Goal: Transaction & Acquisition: Purchase product/service

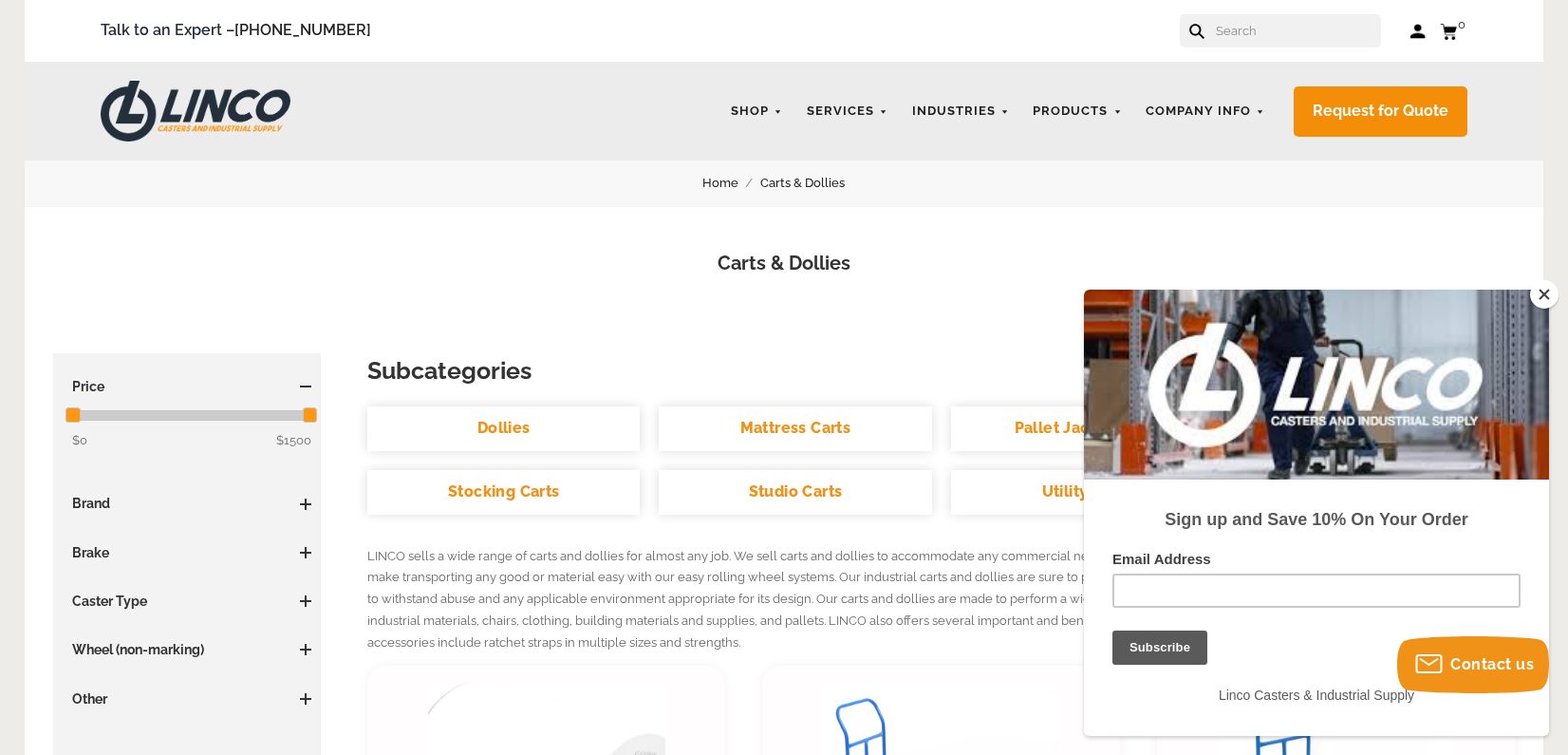
click at [1544, 296] on button "Close" at bounding box center [1544, 294] width 29 height 29
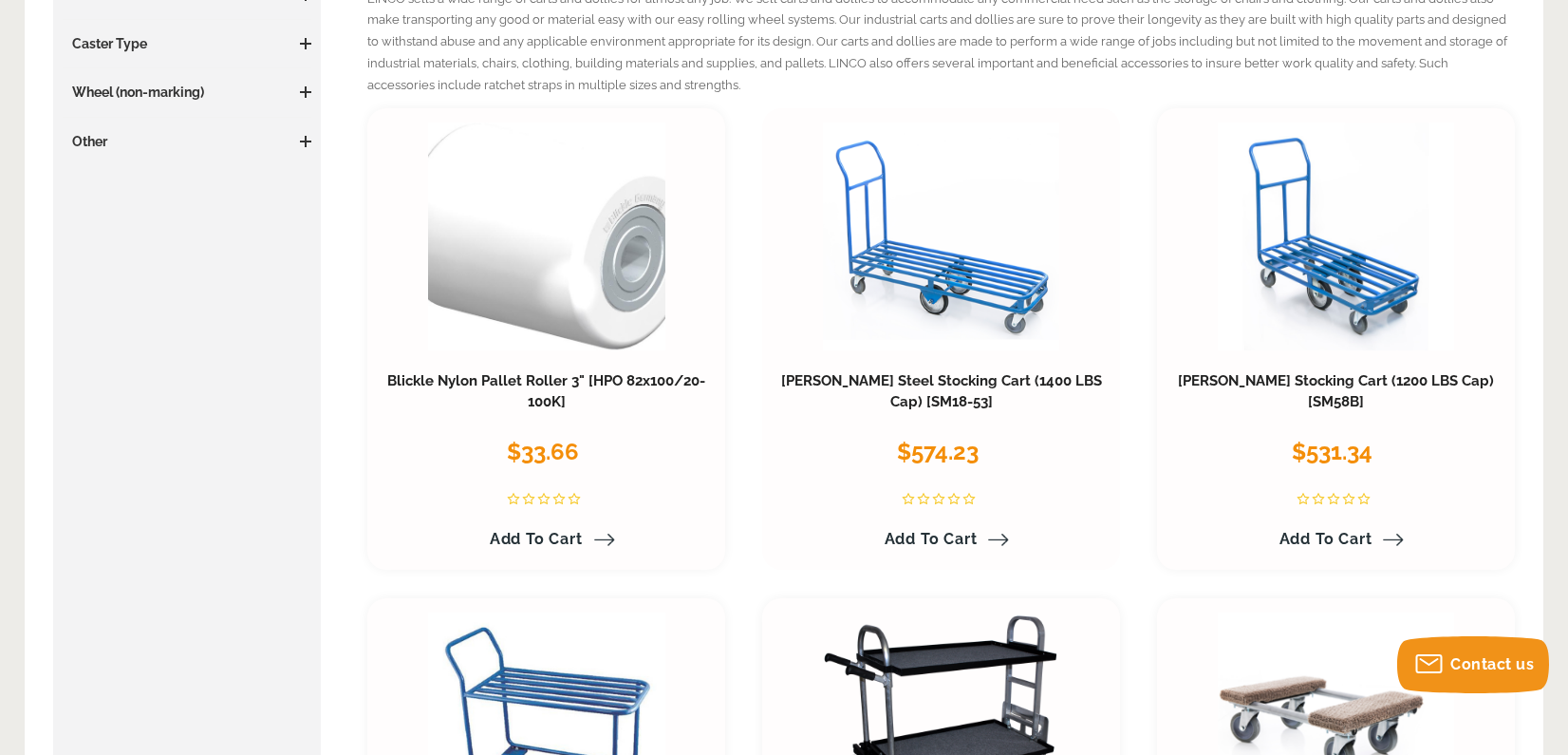
scroll to position [570, 0]
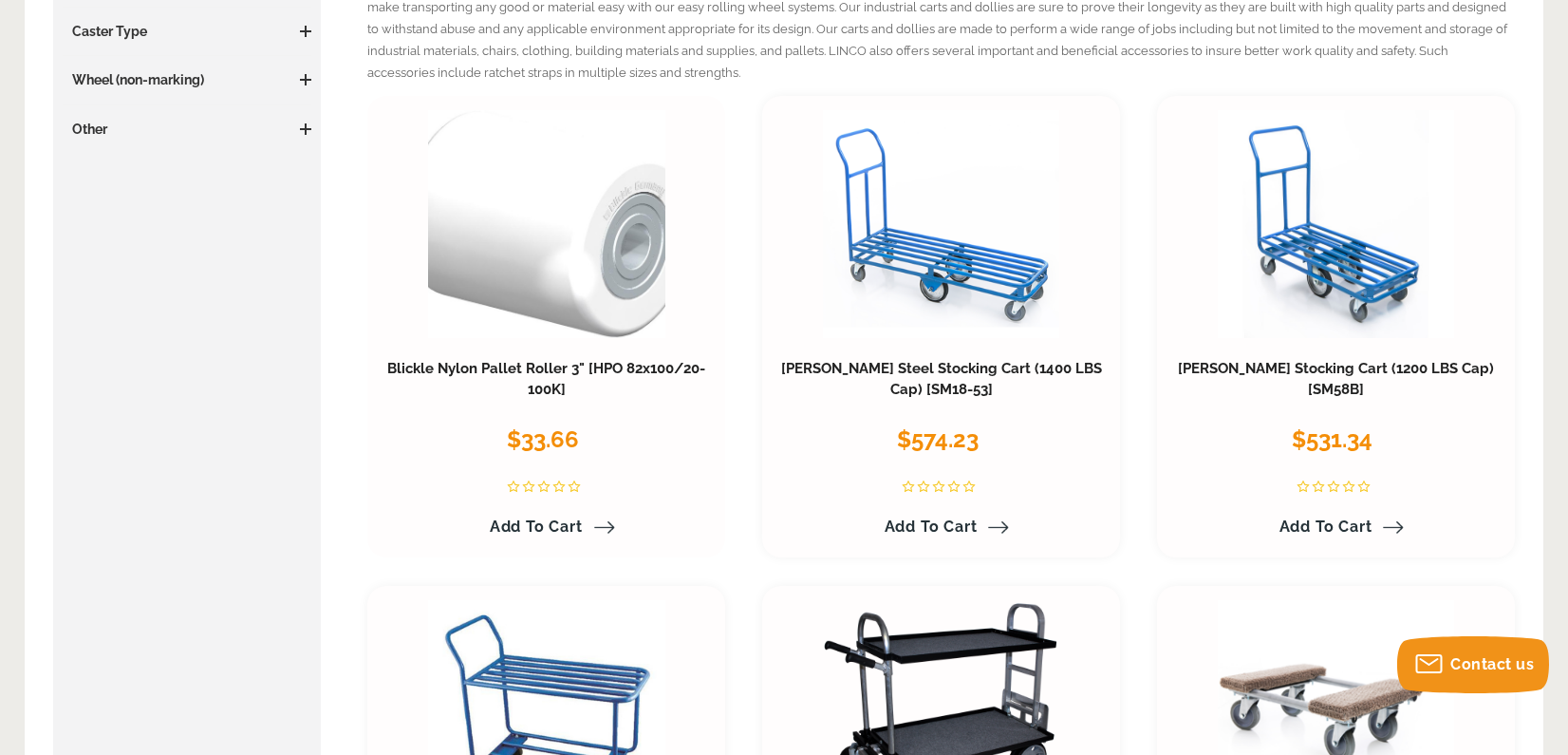
click at [598, 521] on link "Add to Cart" at bounding box center [547, 527] width 137 height 33
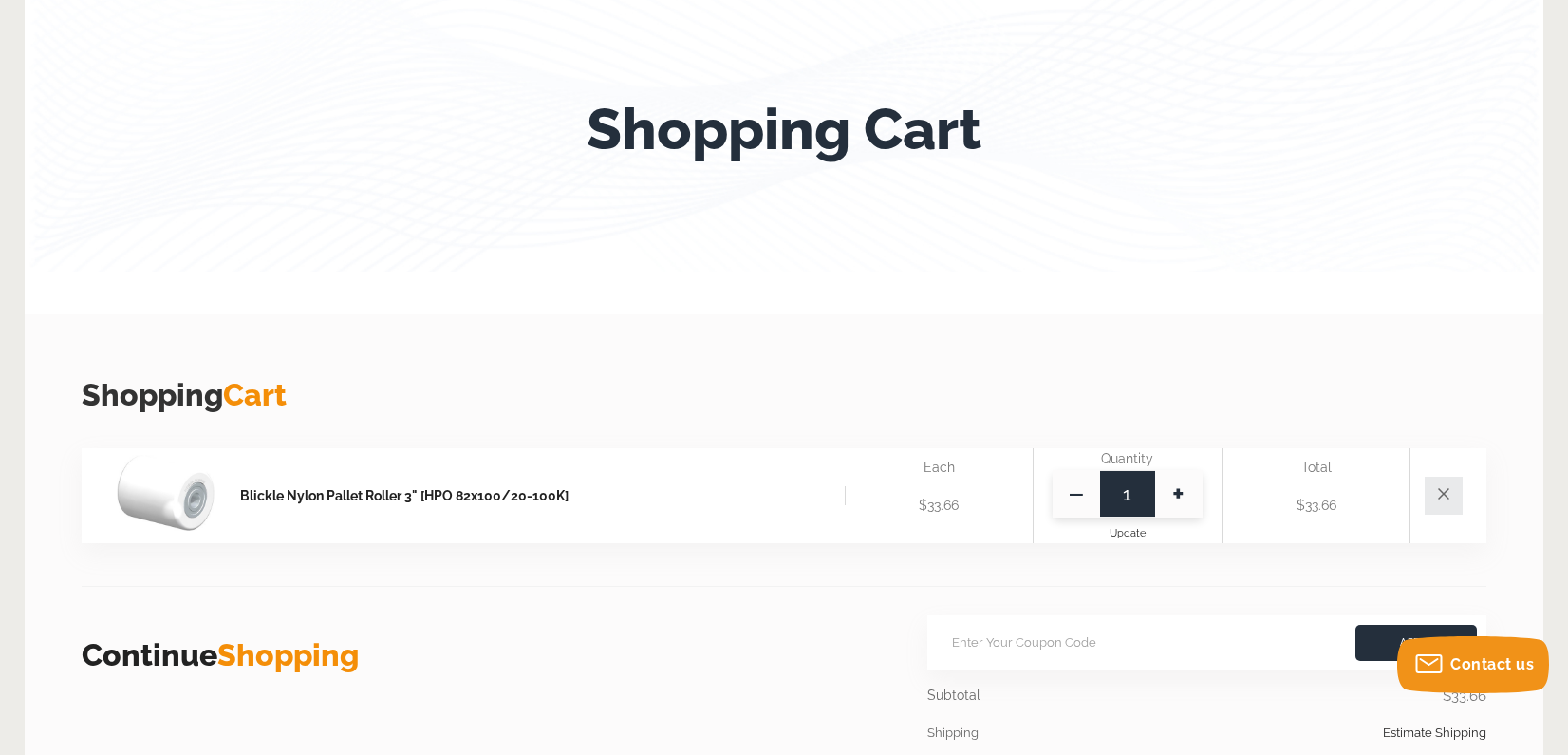
scroll to position [475, 0]
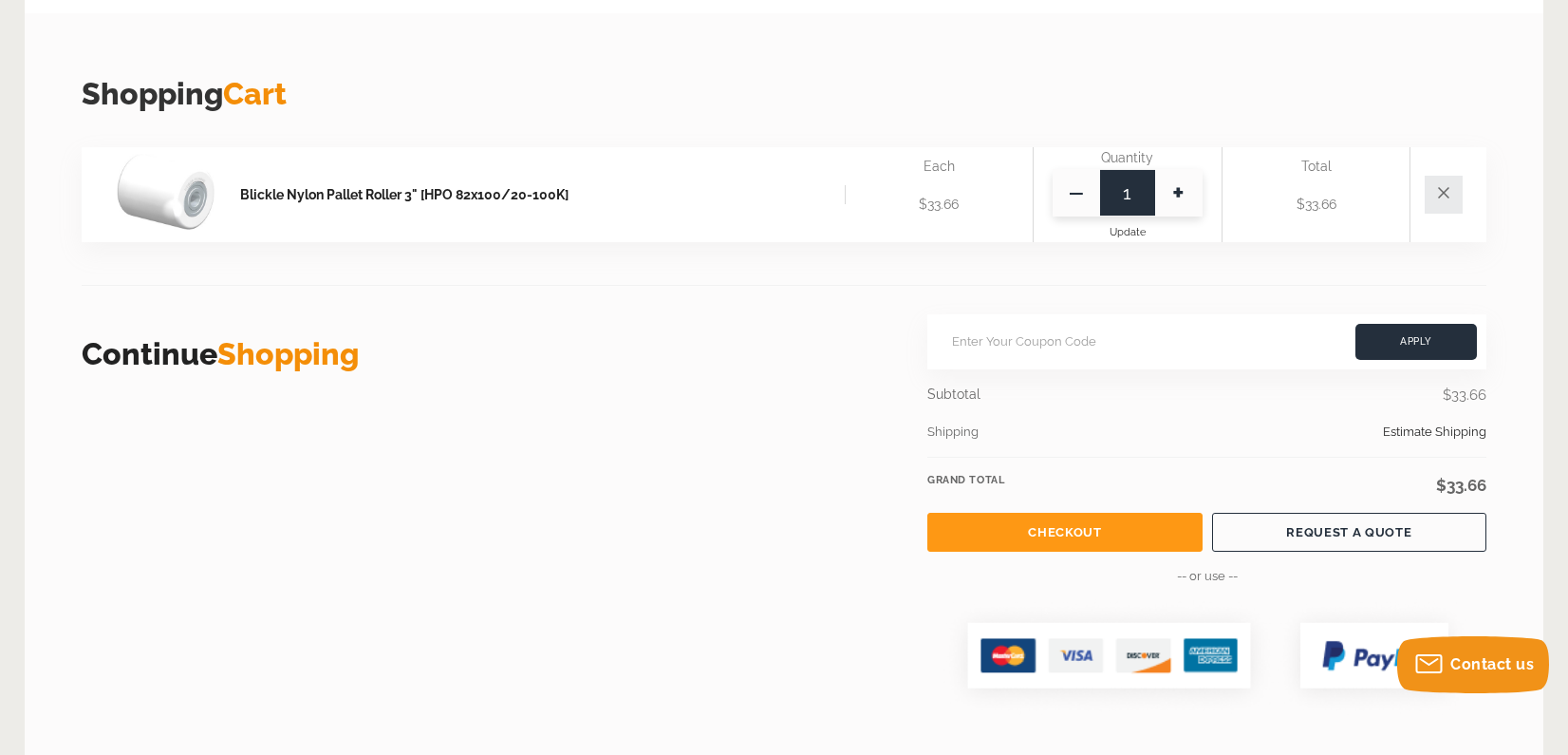
click at [1074, 538] on link "Checkout" at bounding box center [1065, 531] width 274 height 39
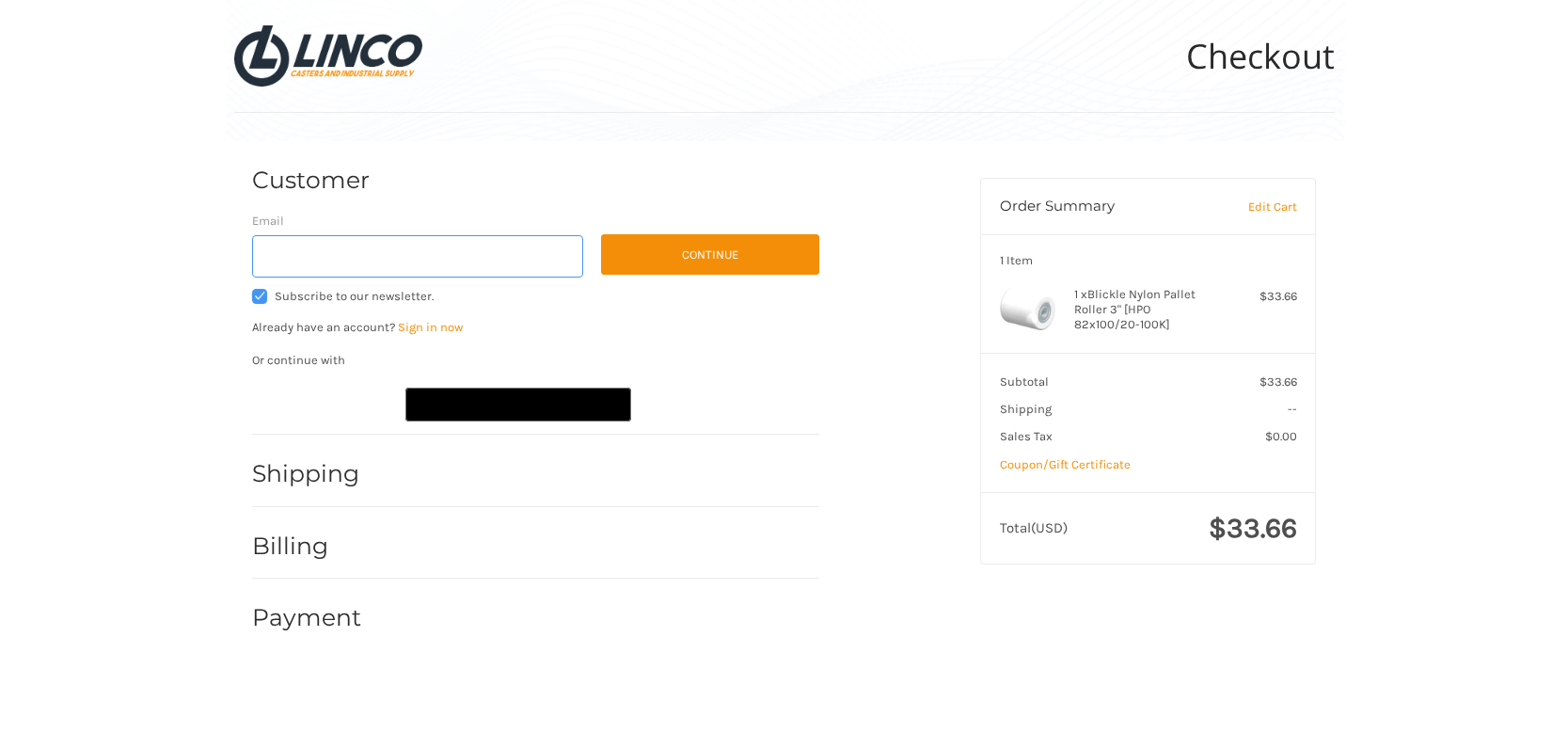
click at [405, 268] on input "Email" at bounding box center [417, 256] width 332 height 42
type input "[EMAIL_ADDRESS][DOMAIN_NAME]"
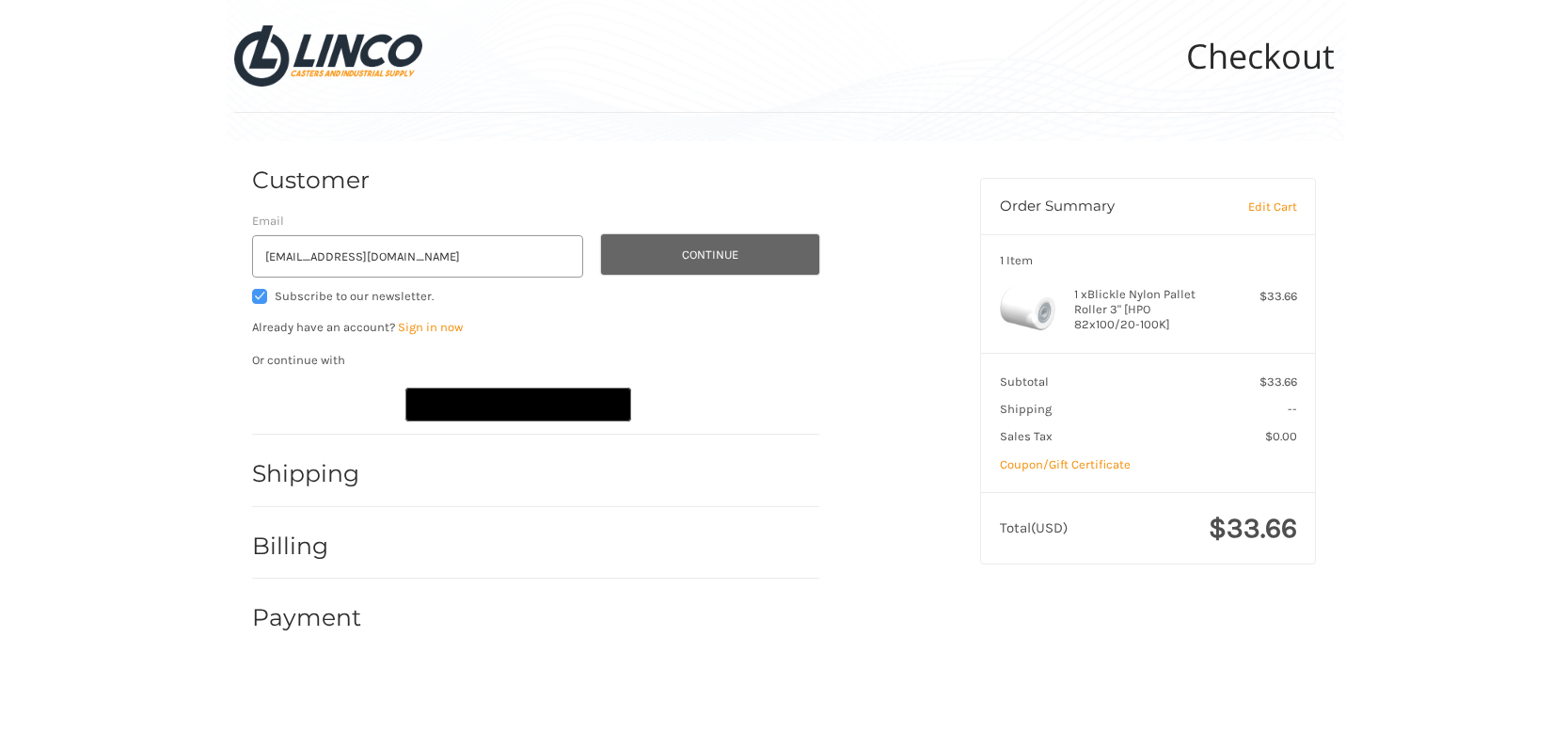
click at [688, 266] on button "Continue" at bounding box center [710, 254] width 218 height 40
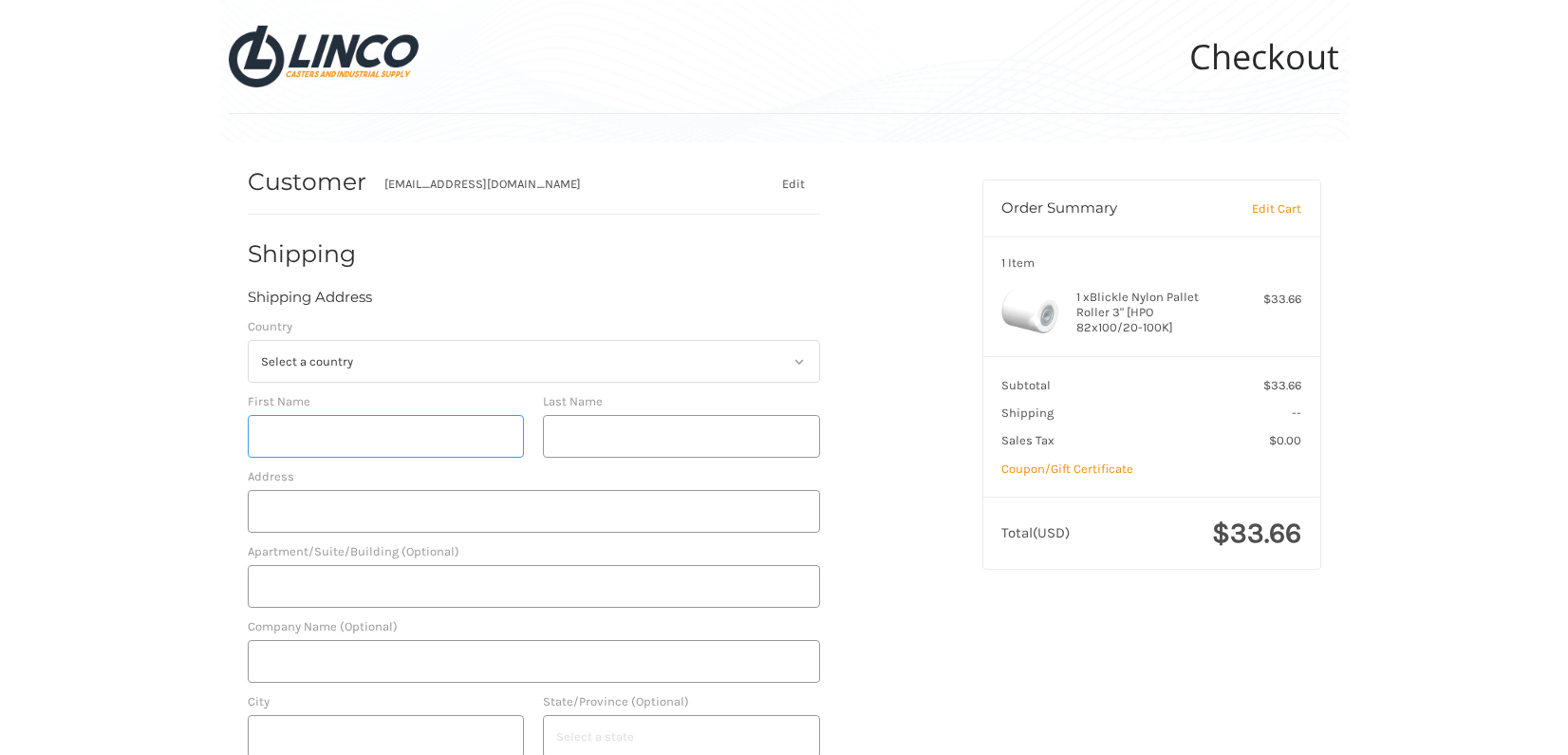
click at [436, 451] on input "First Name" at bounding box center [386, 436] width 277 height 43
type input "Leila"
select select "US"
type input "Peterson"
type input "112A Burr Ave"
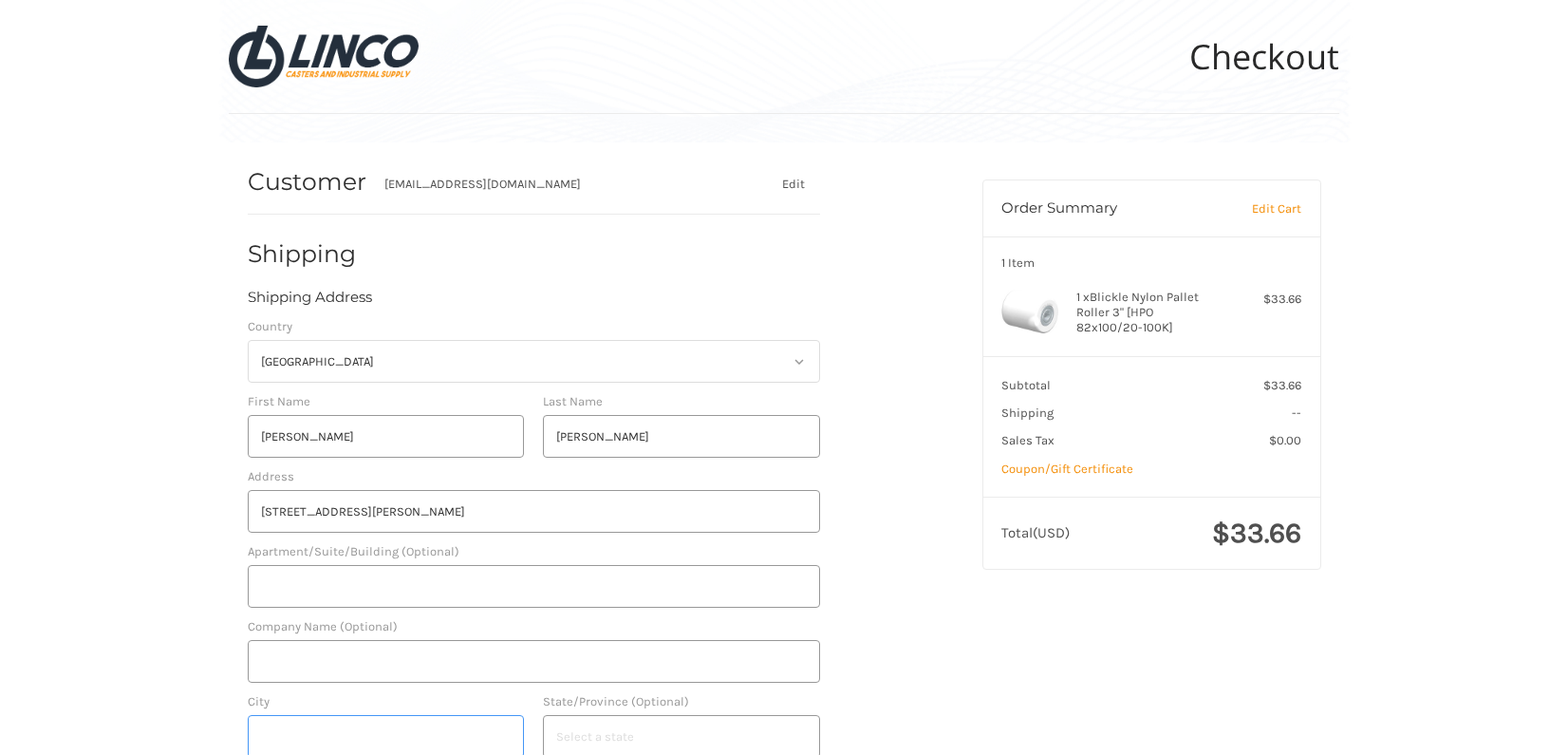
type input "Pauls Valley"
type input "73075"
type input "14053313507"
select select "OK"
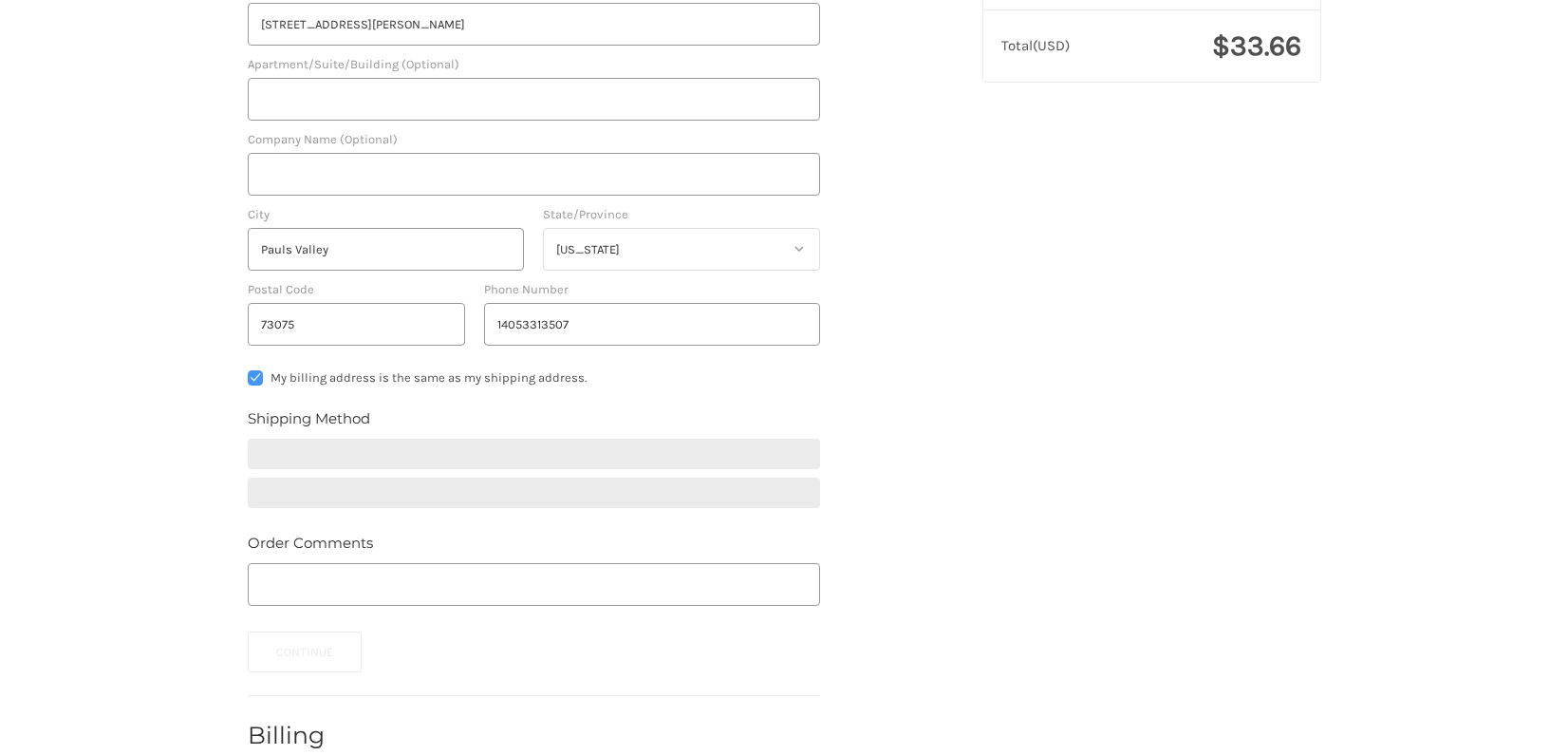
scroll to position [475, 0]
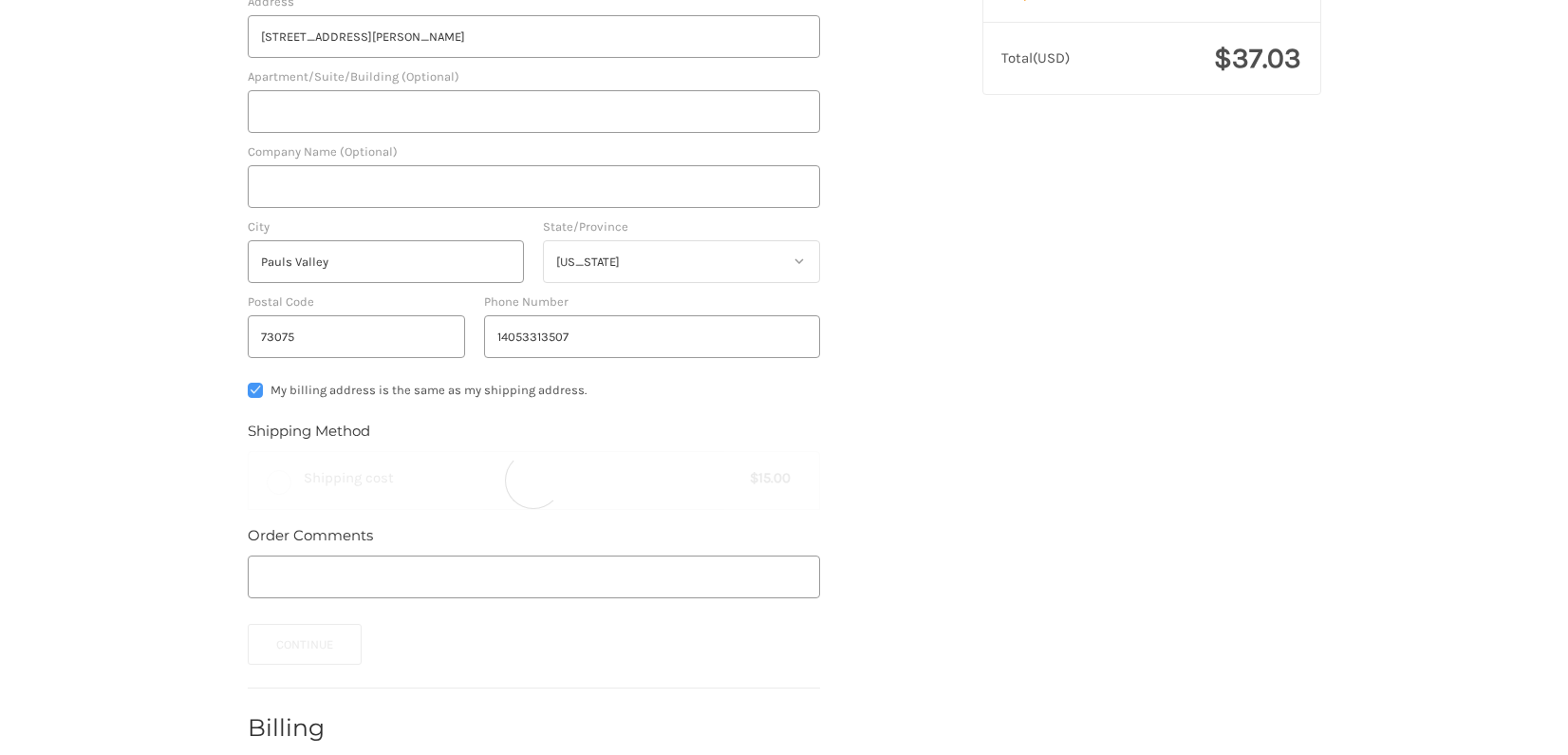
radio input "true"
click at [305, 651] on button "Continue" at bounding box center [306, 644] width 115 height 41
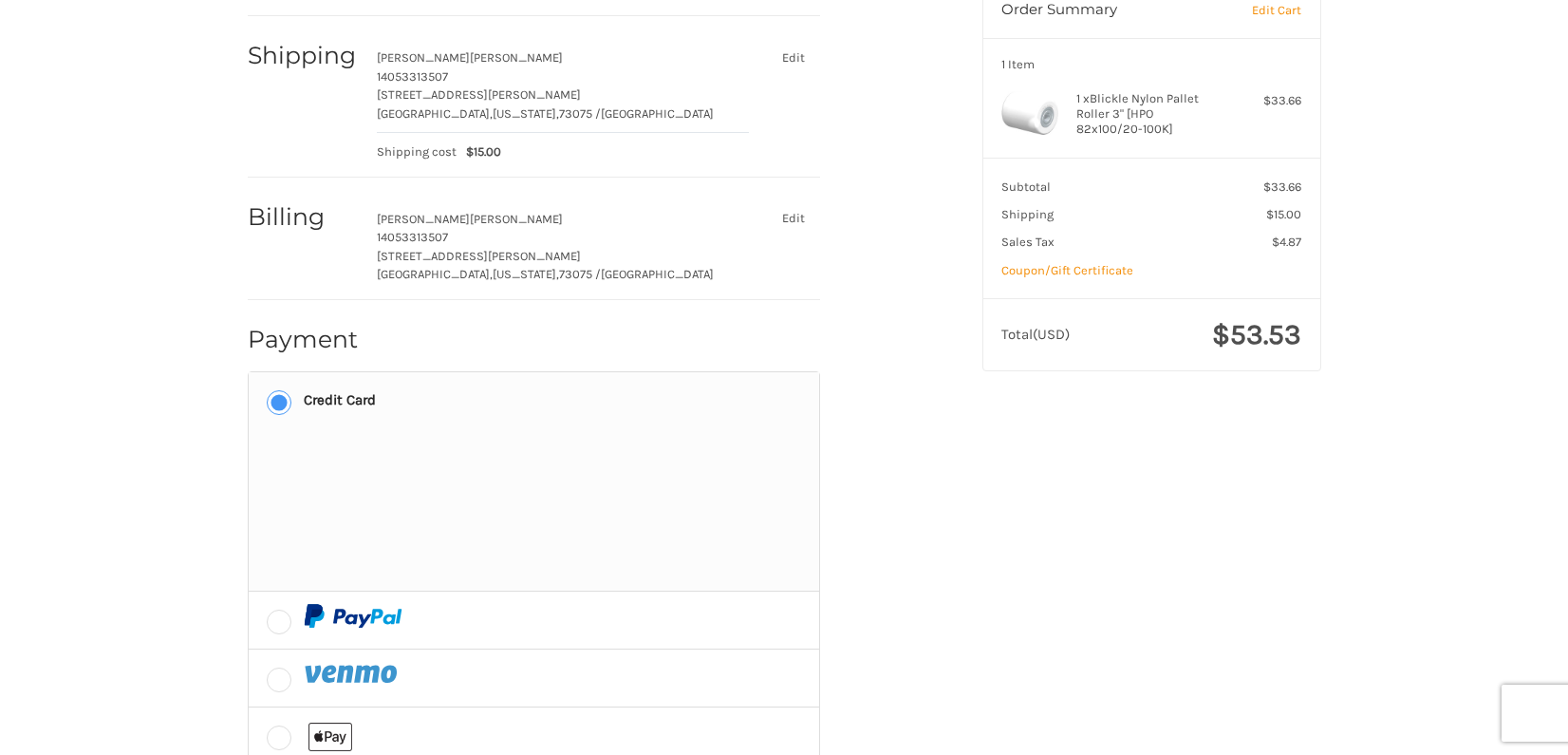
scroll to position [203, 0]
click at [1024, 480] on div "Customer leilapeterson601@gmail.com Edit Shipping Leila Peterson 14053313507 11…" at bounding box center [784, 442] width 1139 height 1003
click at [980, 466] on div "Customer leilapeterson601@gmail.com Edit Shipping Leila Peterson 14053313507 11…" at bounding box center [784, 442] width 1139 height 1003
click at [986, 485] on div "Customer leilapeterson601@gmail.com Edit Shipping Leila Peterson 14053313507 11…" at bounding box center [784, 442] width 1139 height 1003
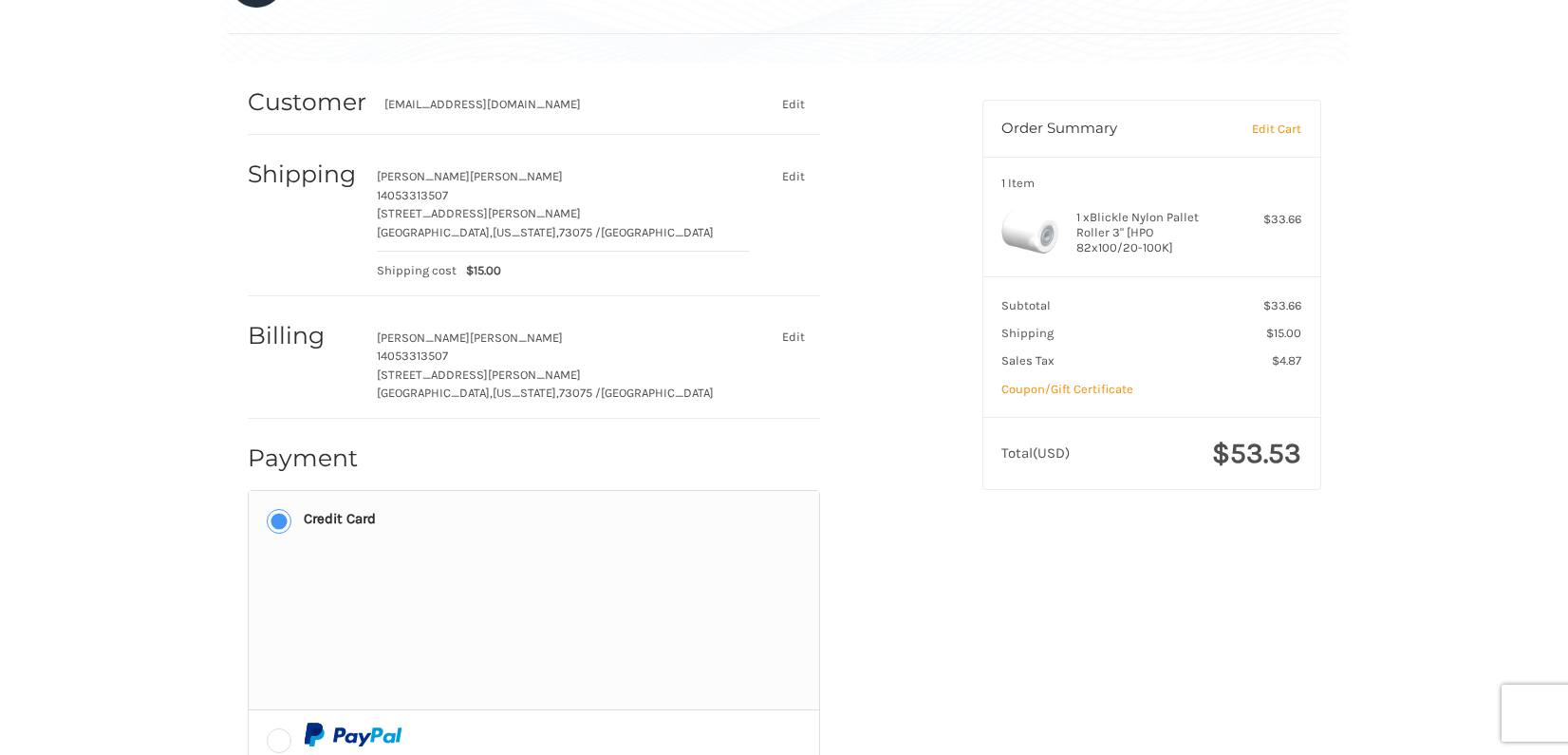
scroll to position [0, 0]
